Goal: Check status: Check status

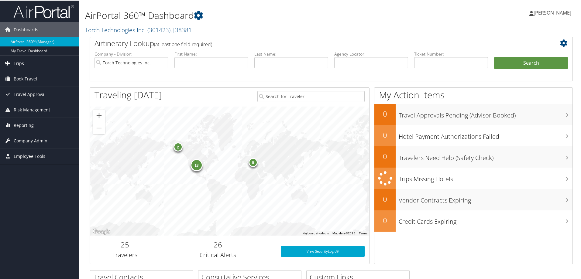
click at [19, 61] on span "Trips" at bounding box center [19, 62] width 10 height 15
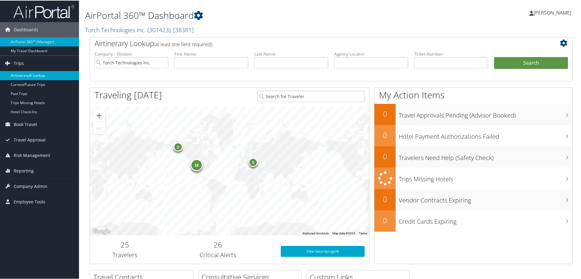
click at [25, 75] on link "Airtinerary® Lookup" at bounding box center [39, 74] width 79 height 9
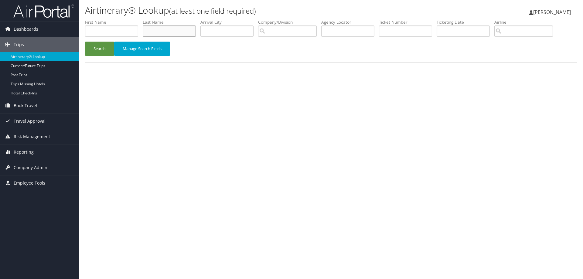
click at [149, 31] on input "text" at bounding box center [169, 31] width 53 height 11
type input "christopherson"
click at [275, 32] on input "search" at bounding box center [287, 31] width 59 height 11
click at [277, 46] on div "Account" at bounding box center [305, 49] width 86 height 6
type input "Torch Technologies Inc."
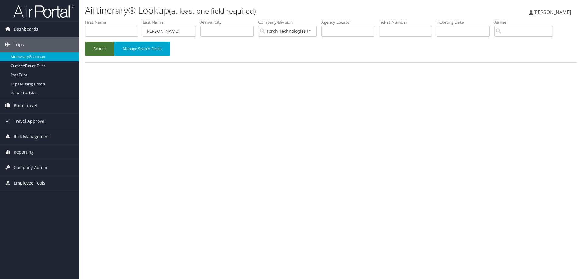
click at [99, 46] on button "Search" at bounding box center [99, 49] width 29 height 14
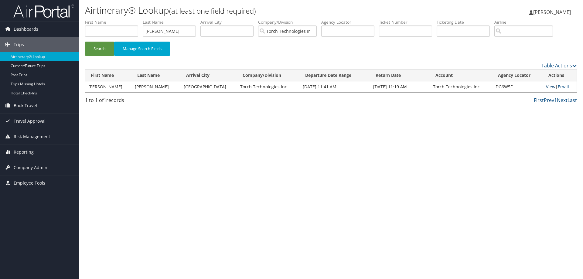
click at [547, 86] on link "View" at bounding box center [550, 87] width 9 height 6
click at [551, 13] on span "[PERSON_NAME]" at bounding box center [552, 12] width 38 height 7
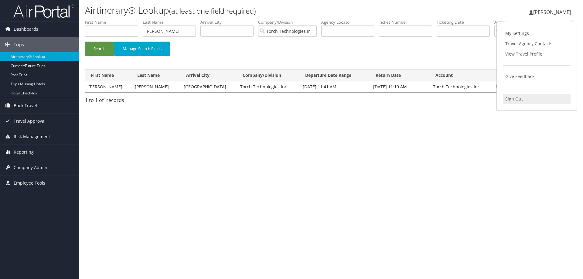
click at [518, 98] on link "Sign Out" at bounding box center [537, 99] width 68 height 10
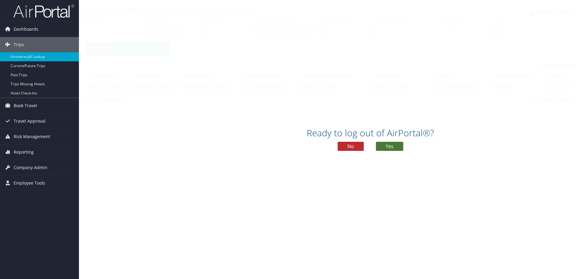
click at [393, 148] on button "Yes" at bounding box center [389, 146] width 27 height 9
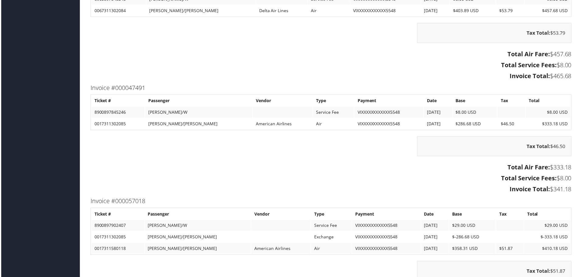
scroll to position [851, 0]
